Goal: Use online tool/utility: Utilize a website feature to perform a specific function

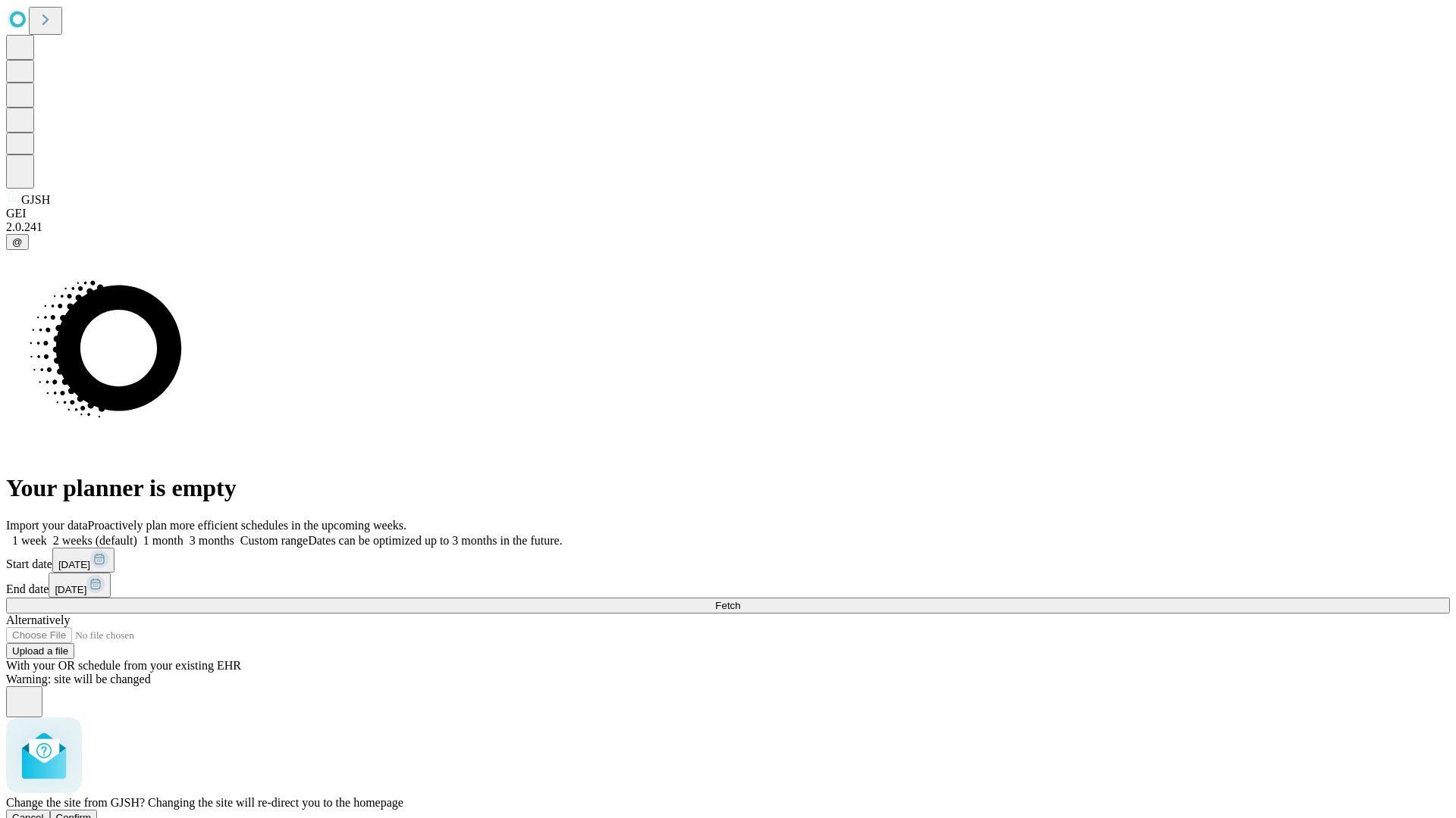
click at [91, 813] on span "Confirm" at bounding box center [74, 818] width 36 height 12
click at [47, 534] on label "1 week" at bounding box center [27, 541] width 41 height 13
click at [740, 601] on span "Fetch" at bounding box center [727, 606] width 25 height 12
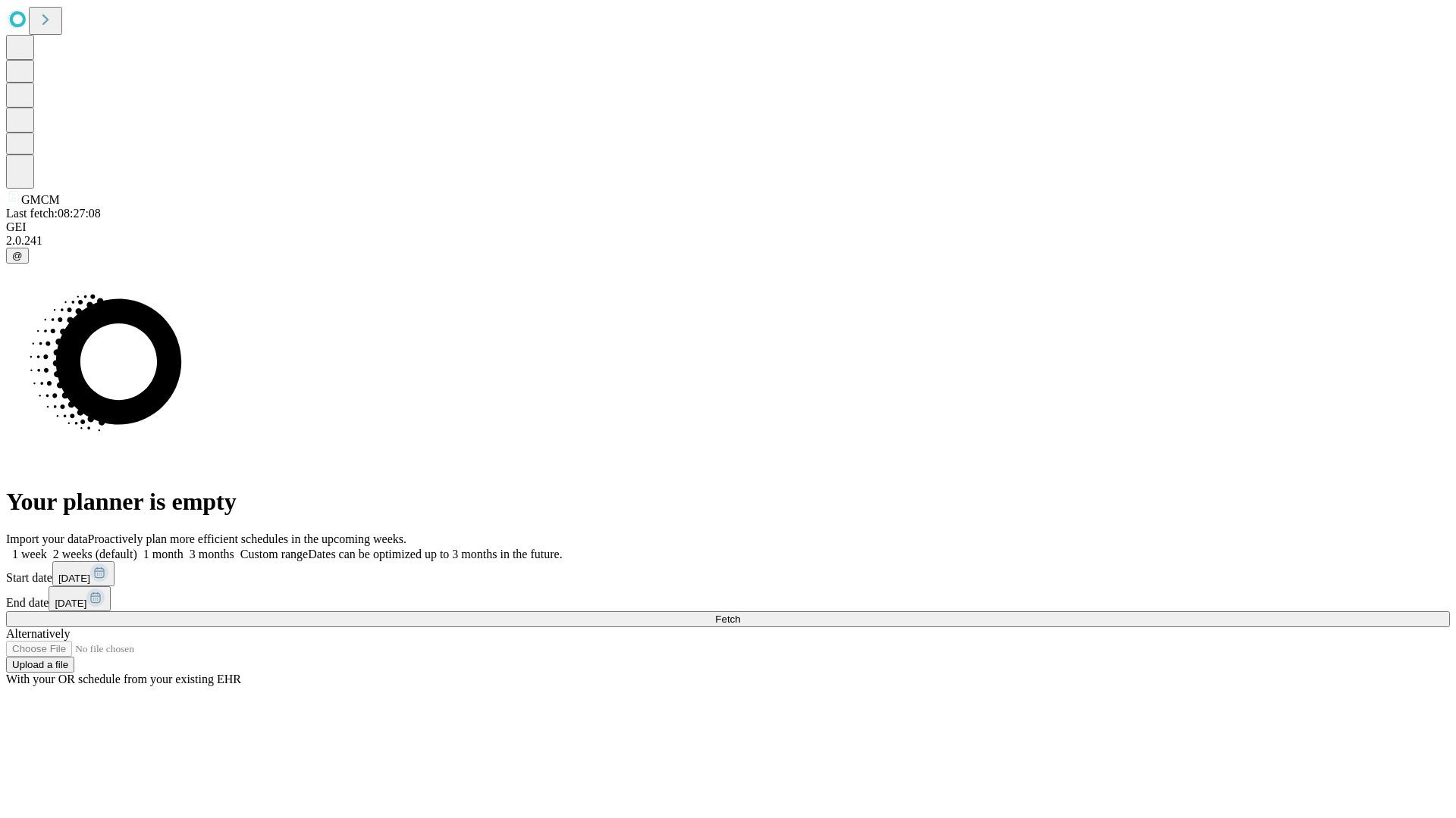
click at [47, 548] on label "1 week" at bounding box center [27, 554] width 41 height 13
click at [740, 614] on span "Fetch" at bounding box center [727, 619] width 25 height 12
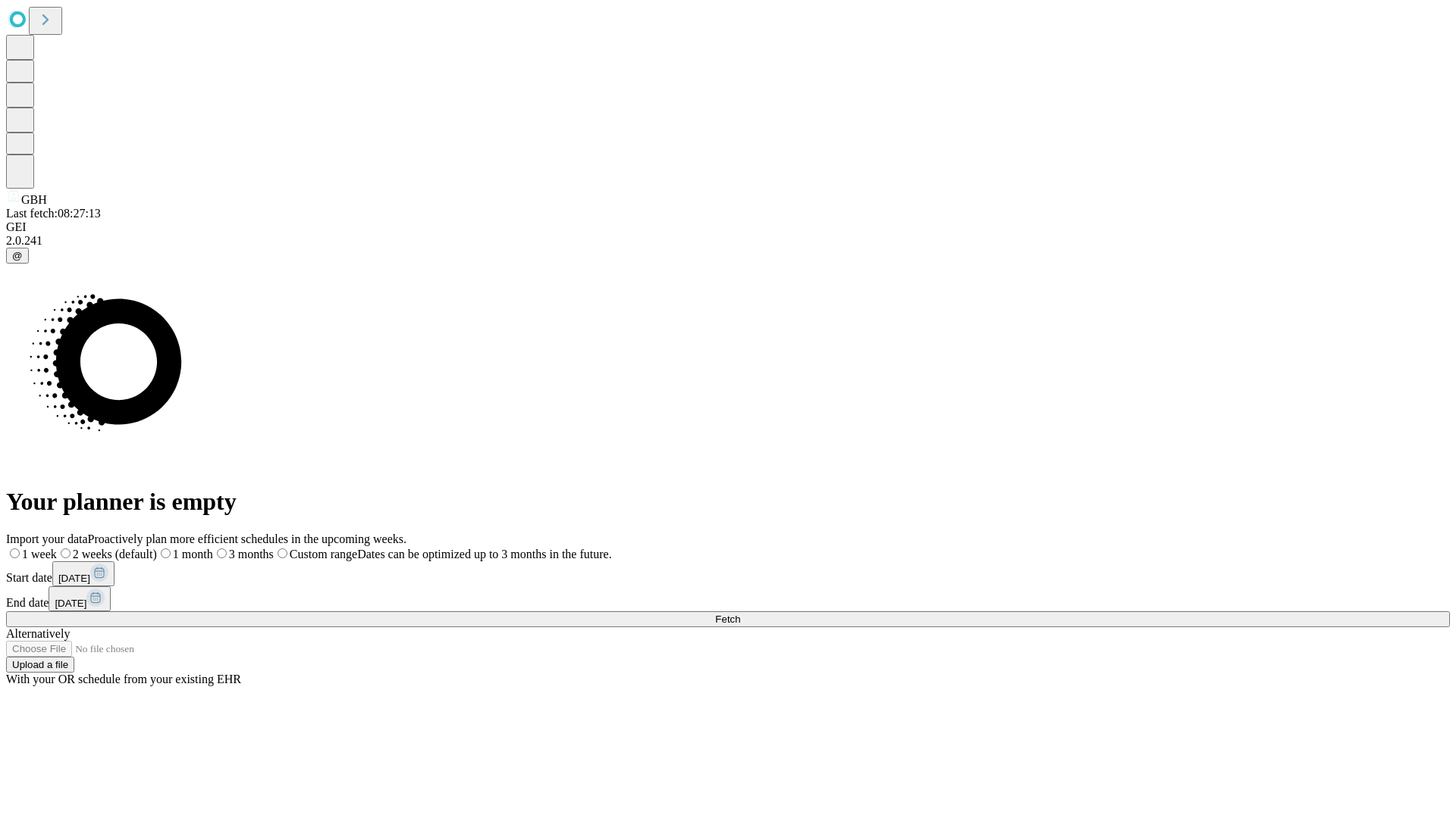
click at [740, 614] on span "Fetch" at bounding box center [727, 619] width 25 height 12
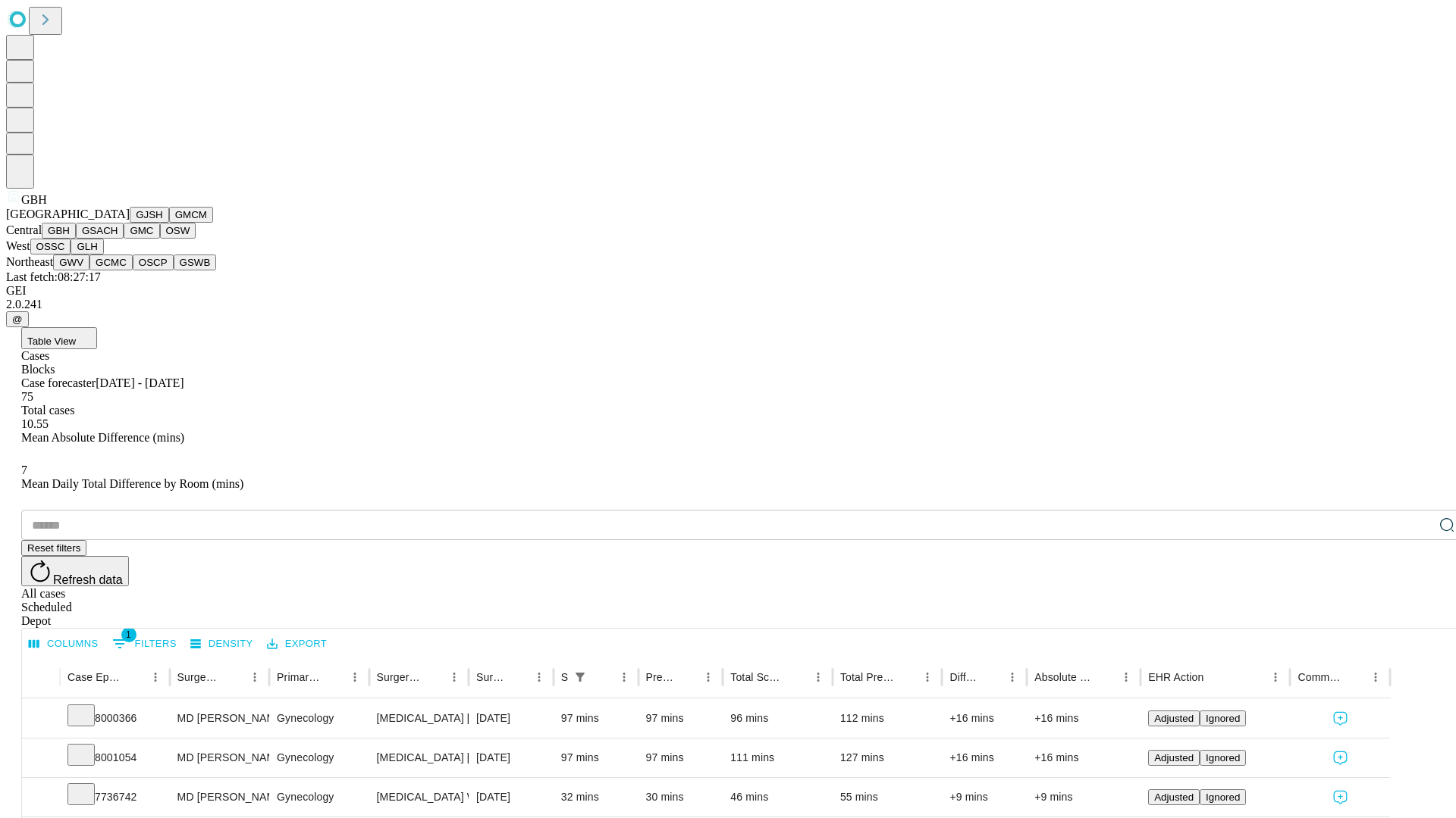
click at [117, 239] on button "GSACH" at bounding box center [99, 231] width 47 height 16
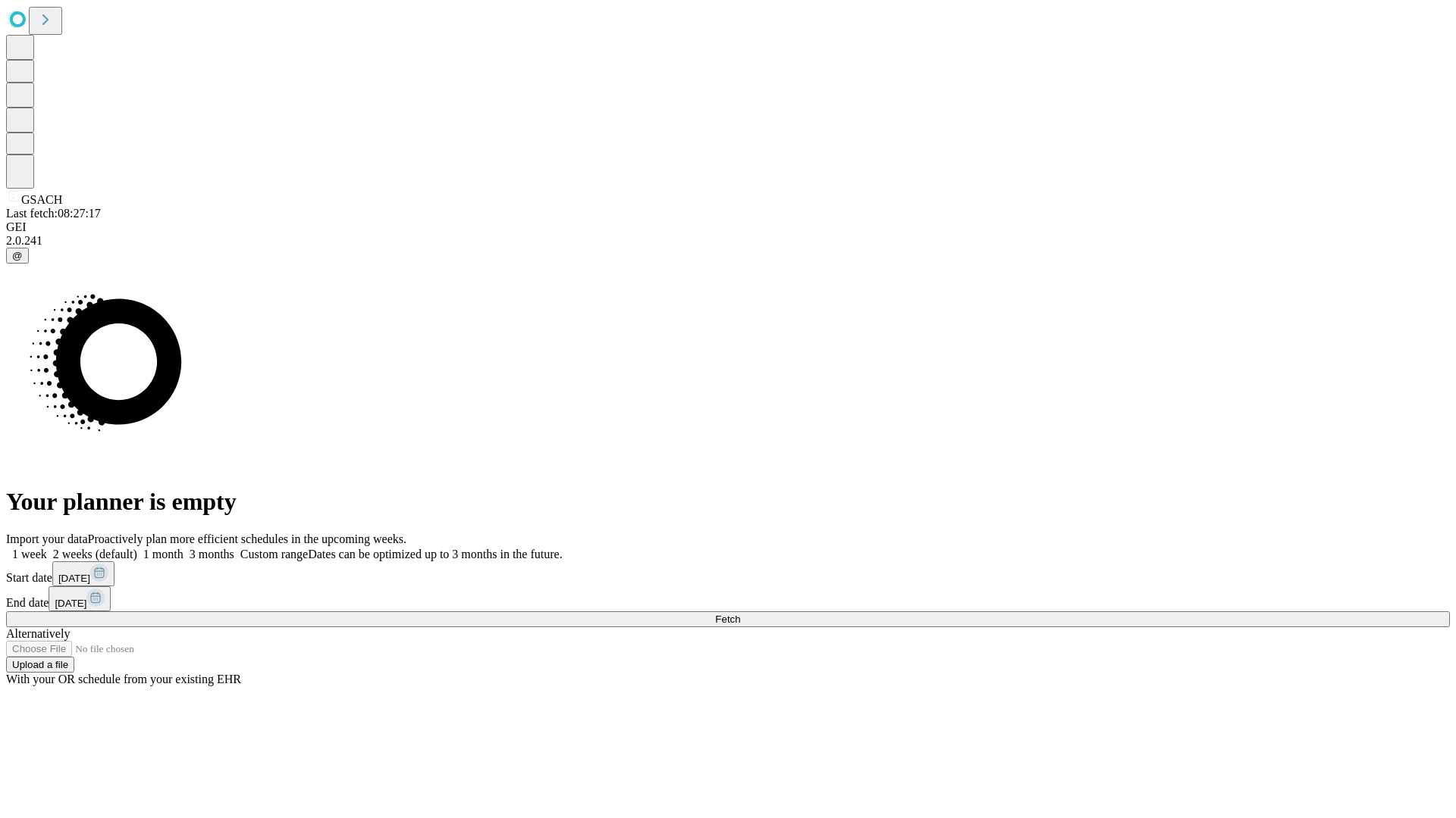
click at [47, 548] on label "1 week" at bounding box center [27, 554] width 41 height 13
click at [740, 614] on span "Fetch" at bounding box center [727, 619] width 25 height 12
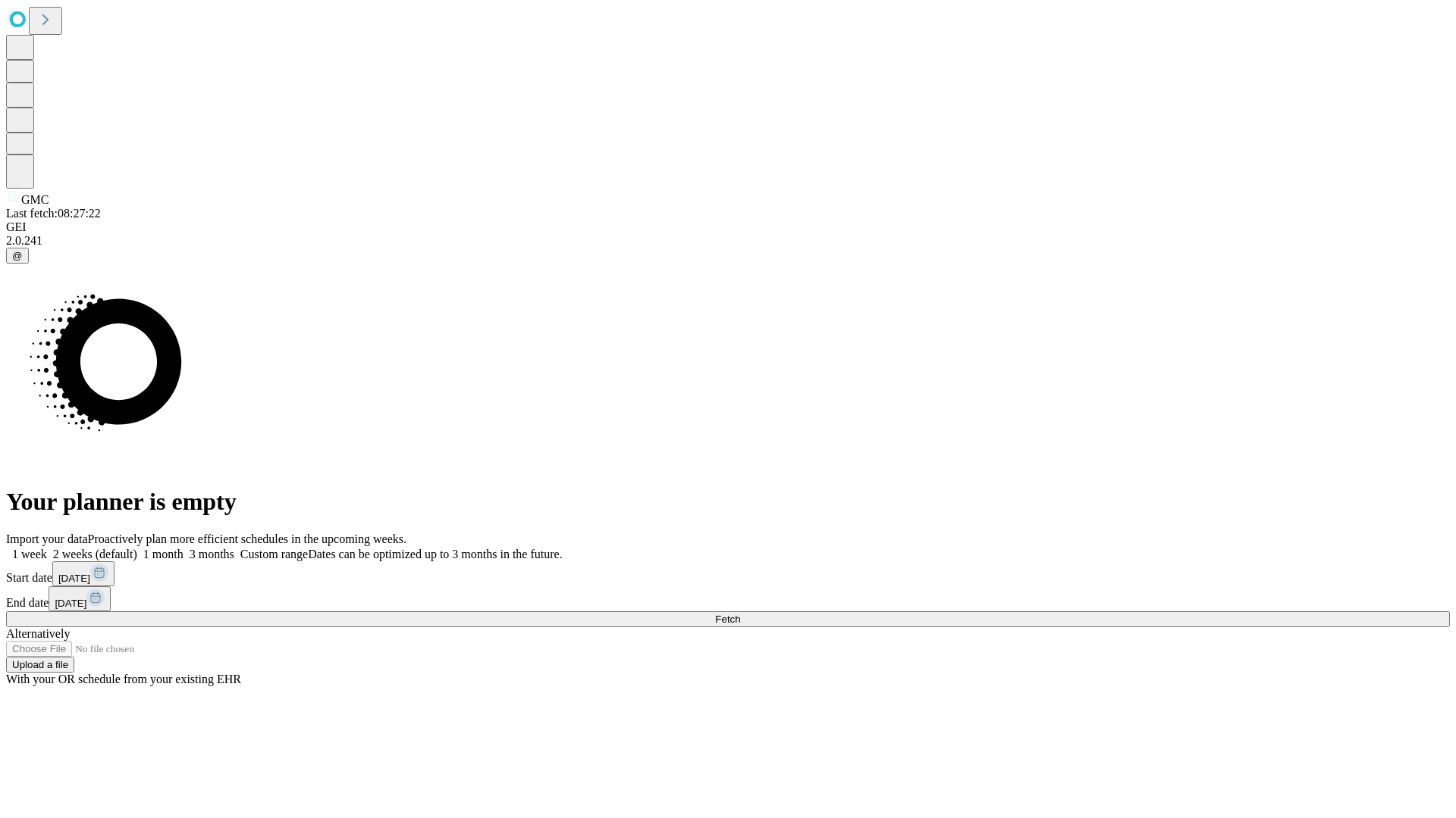
click at [47, 548] on label "1 week" at bounding box center [27, 554] width 41 height 13
click at [740, 614] on span "Fetch" at bounding box center [727, 619] width 25 height 12
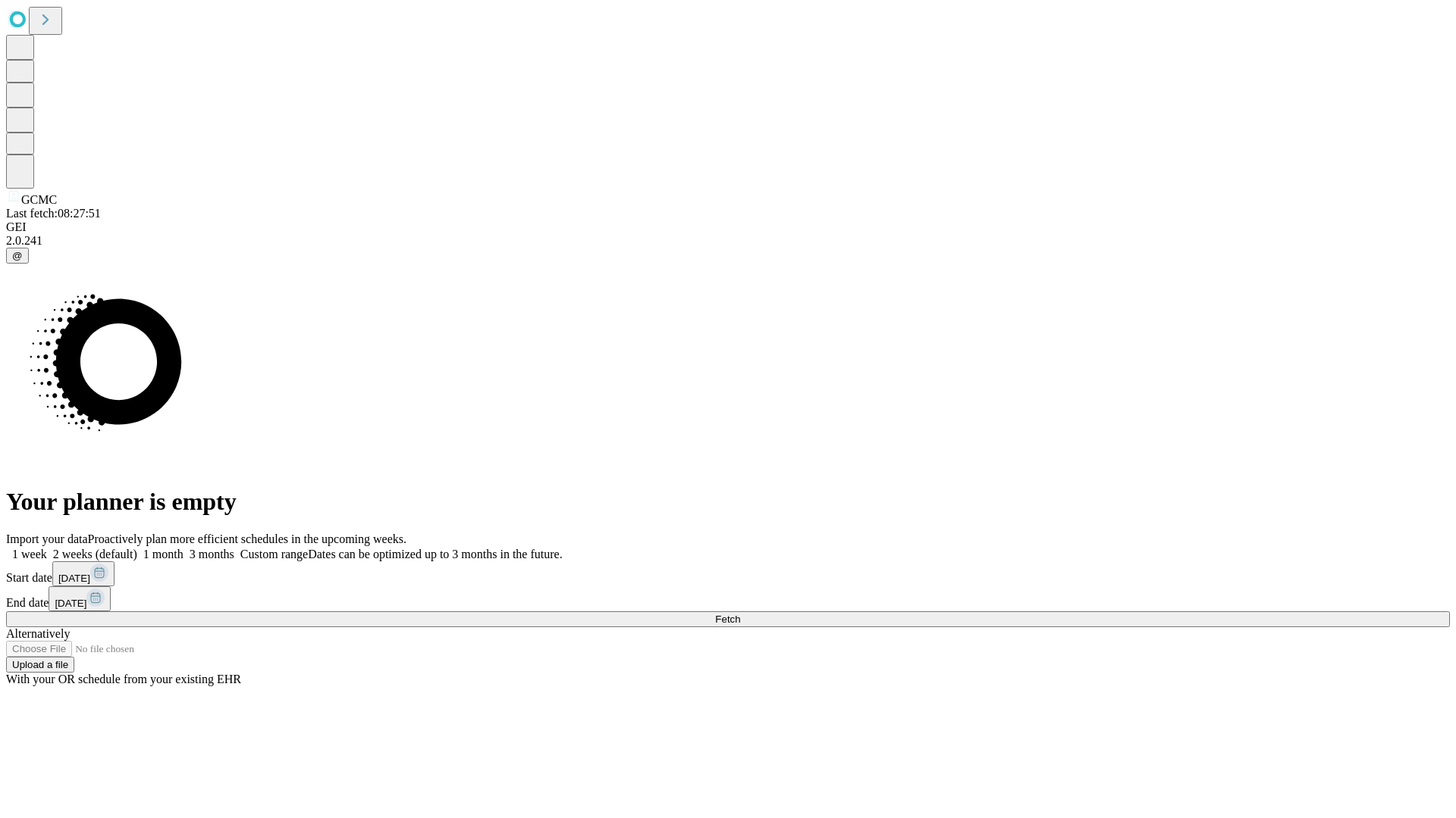
click at [47, 548] on label "1 week" at bounding box center [27, 554] width 41 height 13
click at [740, 614] on span "Fetch" at bounding box center [727, 619] width 25 height 12
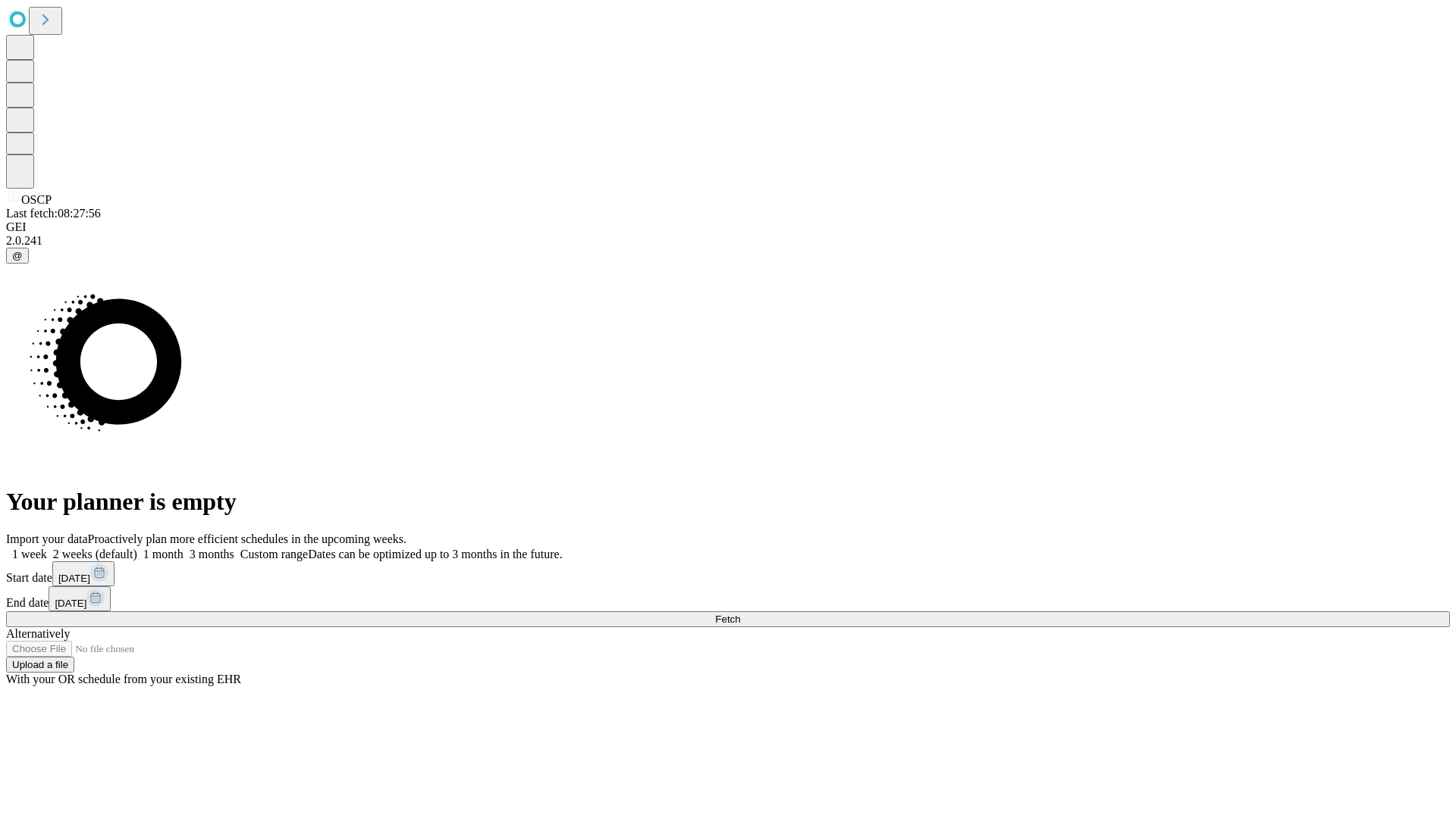
click at [47, 548] on label "1 week" at bounding box center [27, 554] width 41 height 13
click at [740, 614] on span "Fetch" at bounding box center [727, 619] width 25 height 12
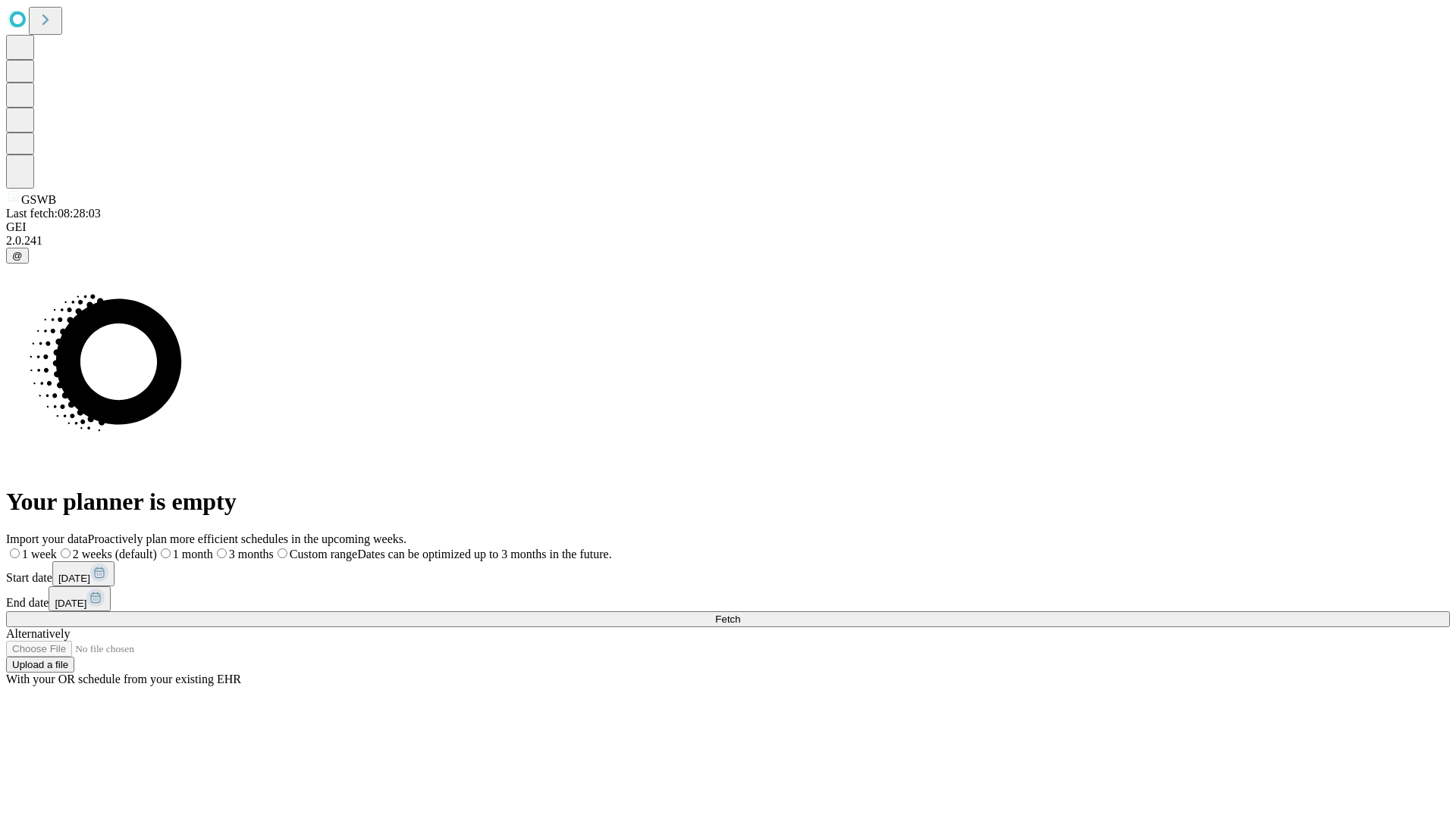
click at [56, 548] on label "1 week" at bounding box center [31, 554] width 51 height 13
click at [740, 614] on span "Fetch" at bounding box center [727, 619] width 25 height 12
